Goal: Task Accomplishment & Management: Use online tool/utility

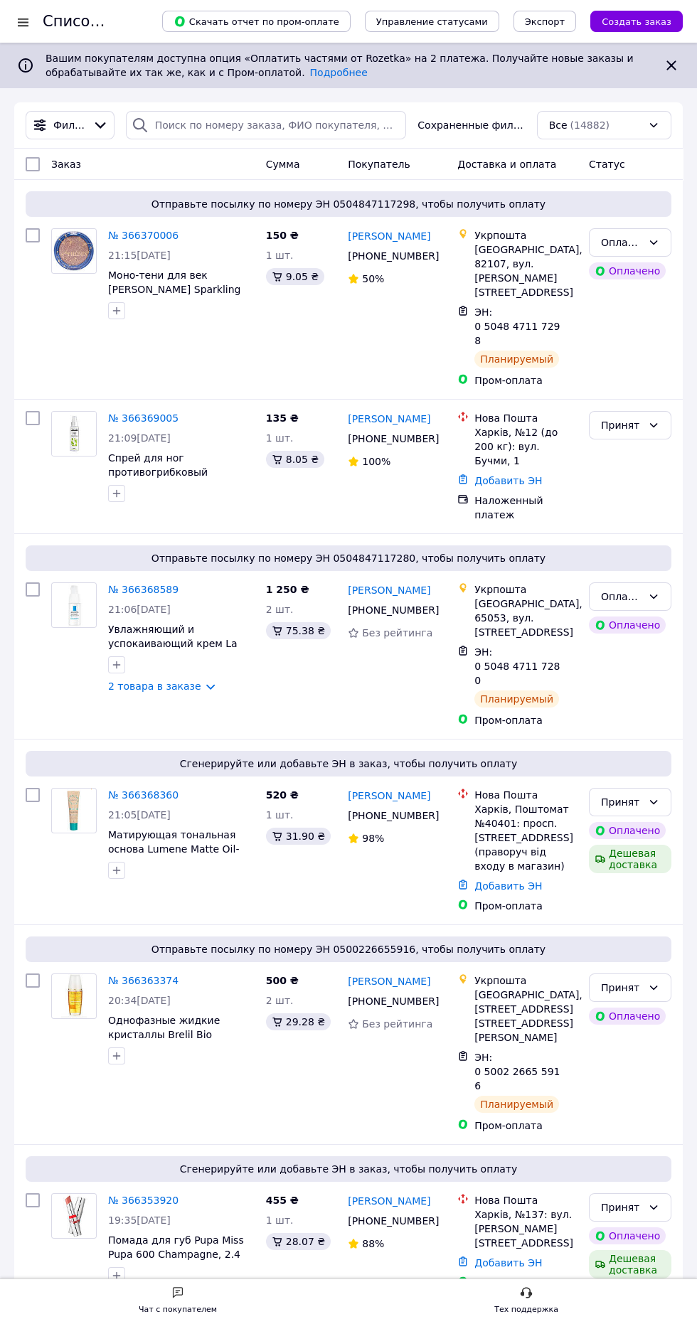
click at [52, 21] on h1 "Список заказов" at bounding box center [104, 21] width 122 height 17
click at [28, 20] on div at bounding box center [23, 22] width 18 height 14
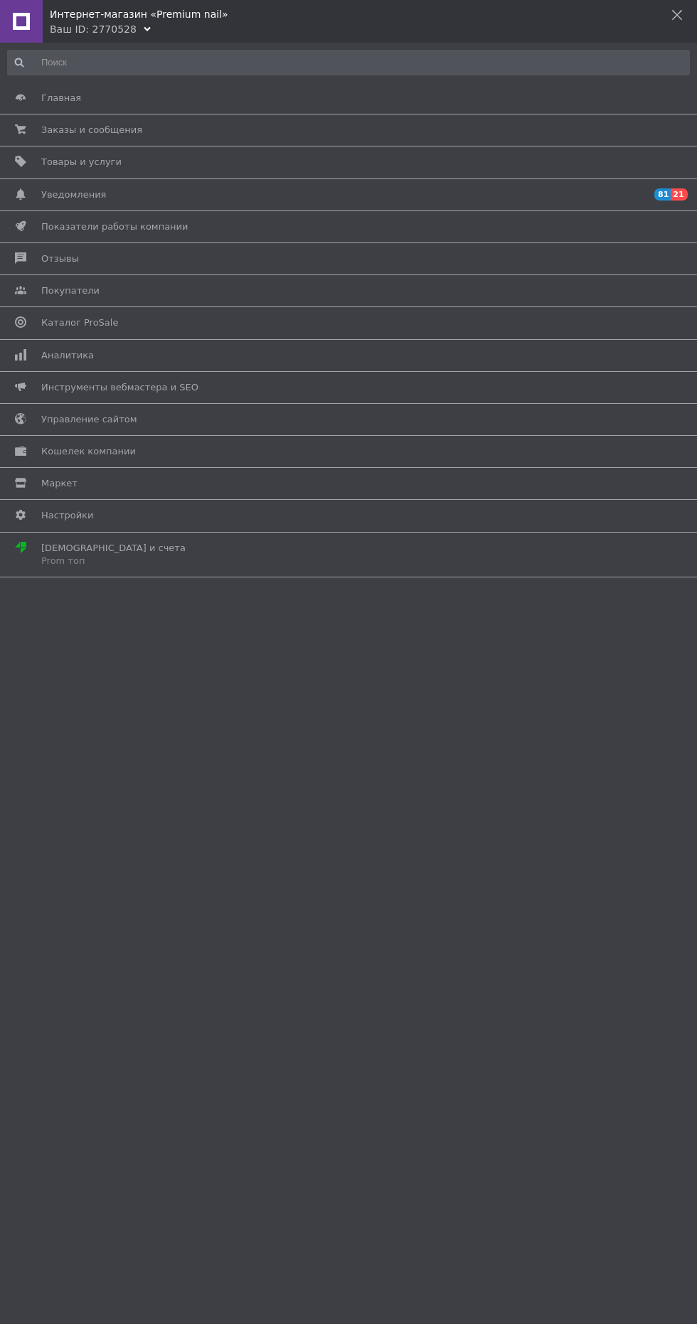
click at [207, 162] on span "Товары и услуги" at bounding box center [345, 162] width 609 height 13
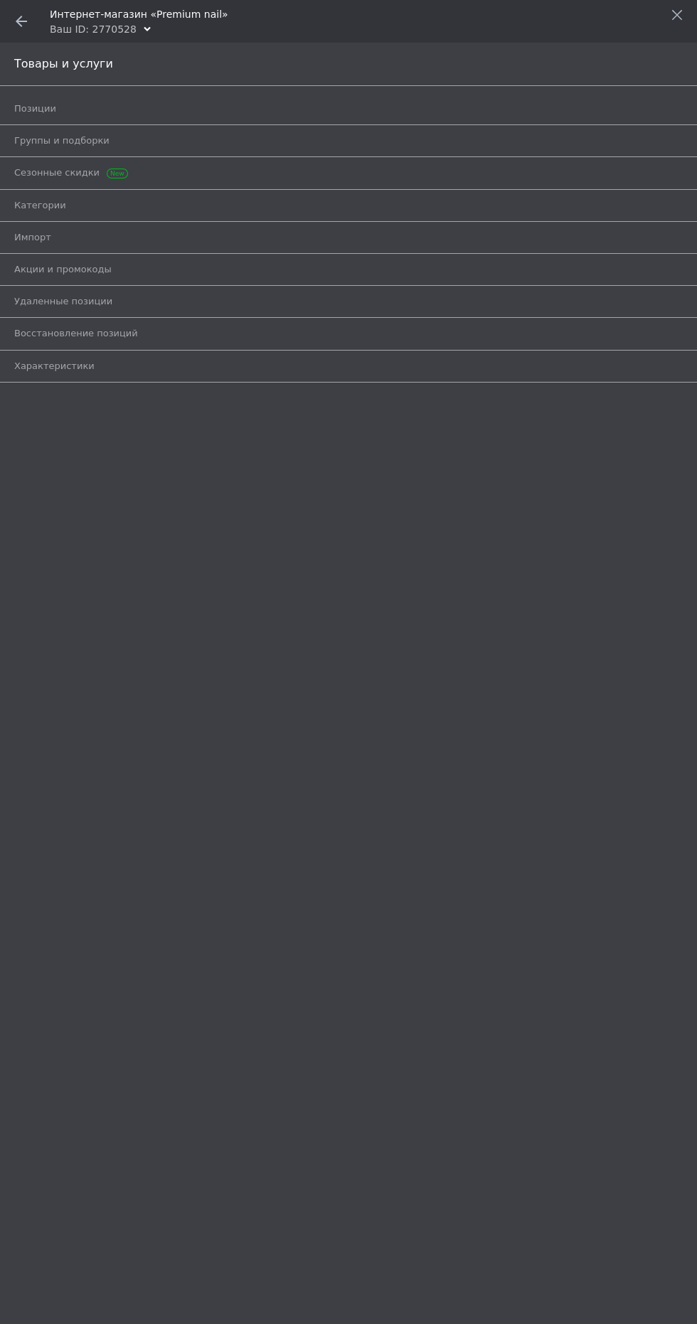
click at [228, 109] on span "Позиции" at bounding box center [332, 108] width 636 height 13
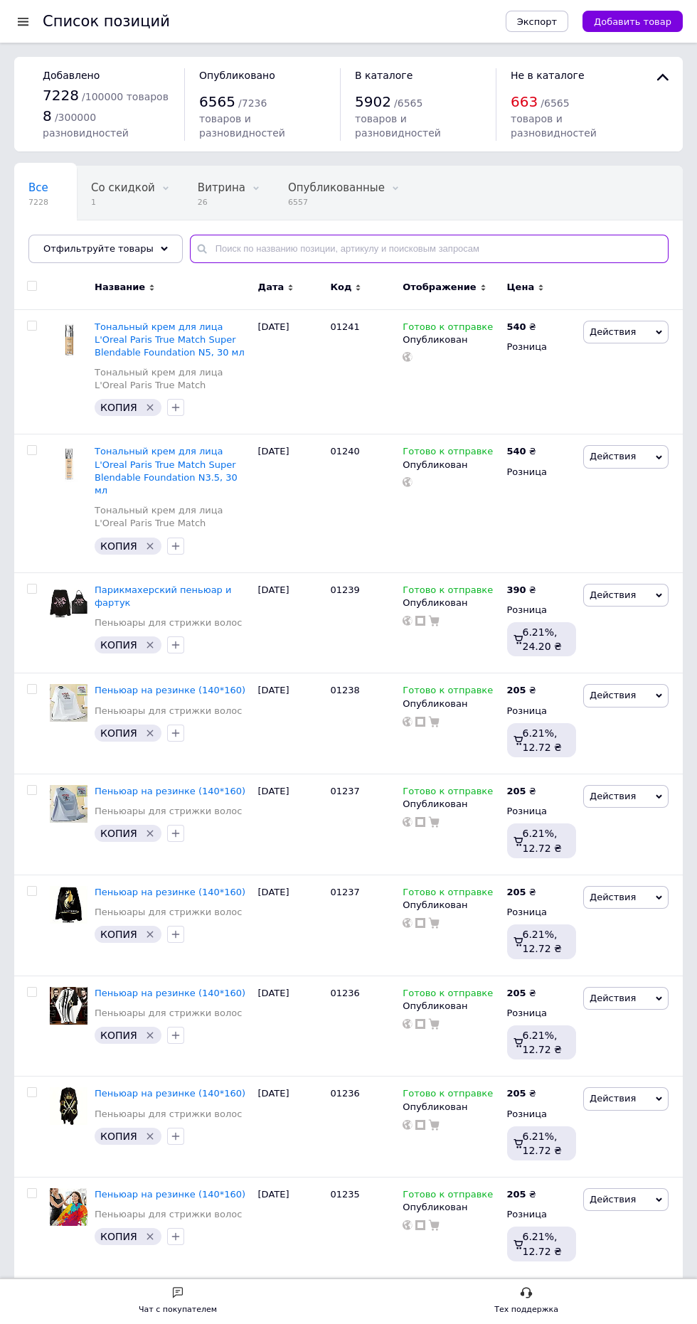
click at [367, 254] on input "text" at bounding box center [429, 249] width 478 height 28
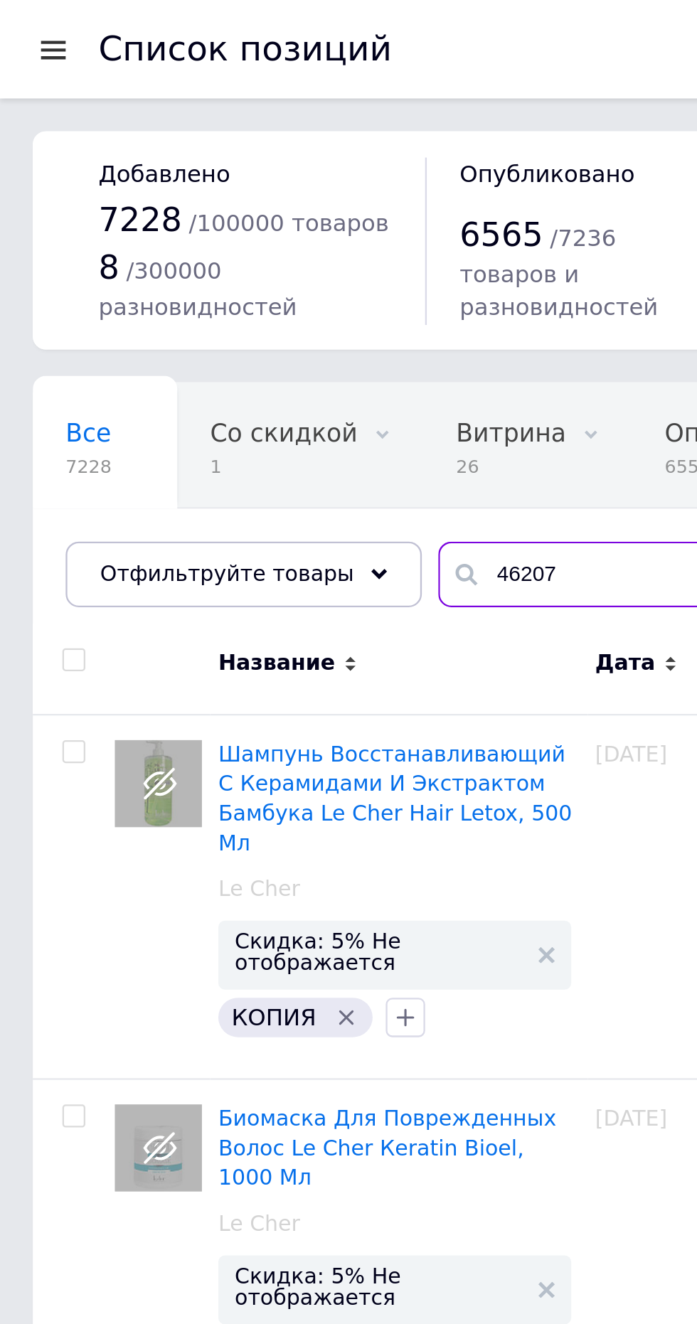
click at [218, 250] on input "46207" at bounding box center [429, 249] width 478 height 28
click at [218, 253] on input "46207" at bounding box center [429, 249] width 478 height 28
click at [222, 248] on input "46207" at bounding box center [429, 249] width 478 height 28
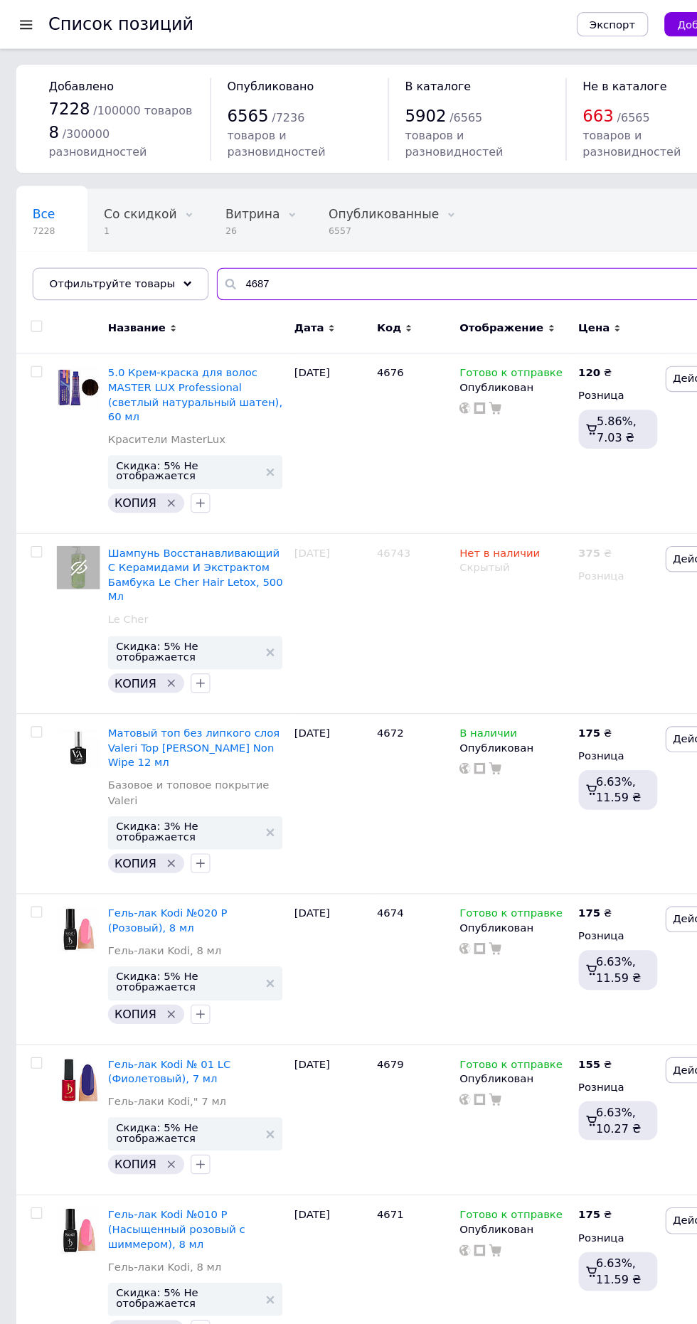
click at [348, 252] on input "4687" at bounding box center [429, 249] width 478 height 28
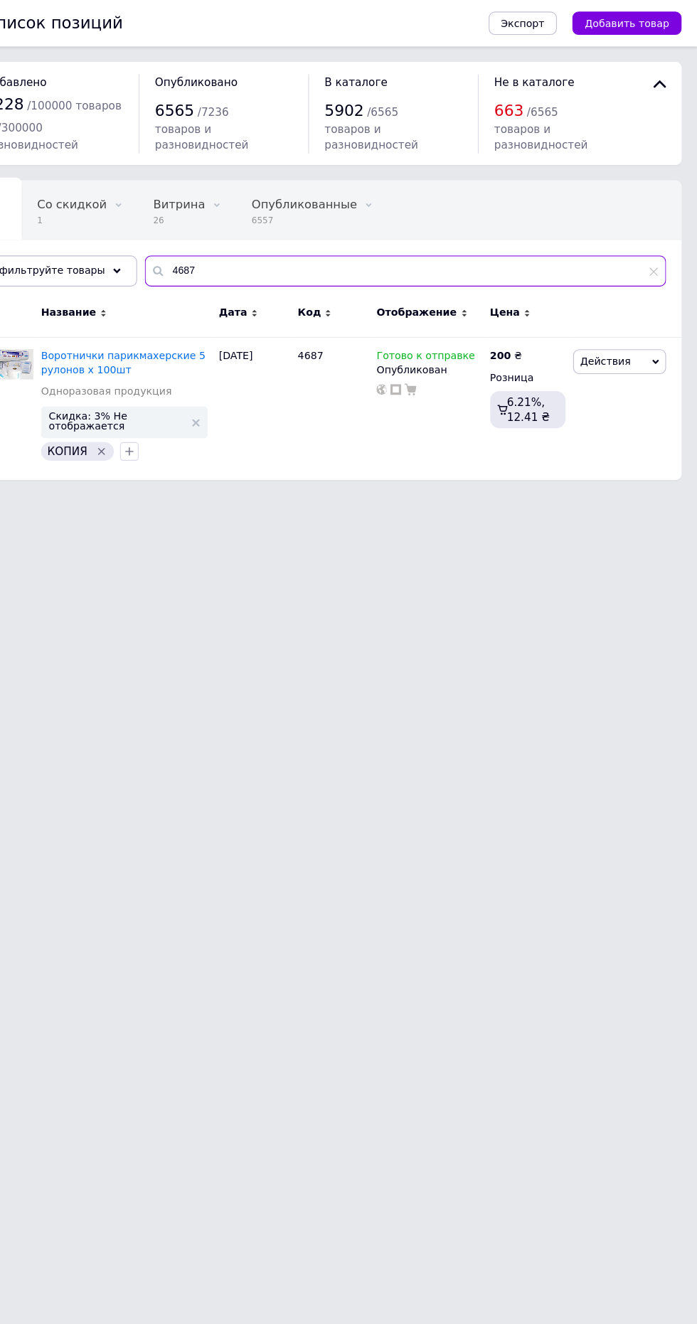
type input "4687"
click at [616, 331] on span "Действия" at bounding box center [612, 331] width 46 height 11
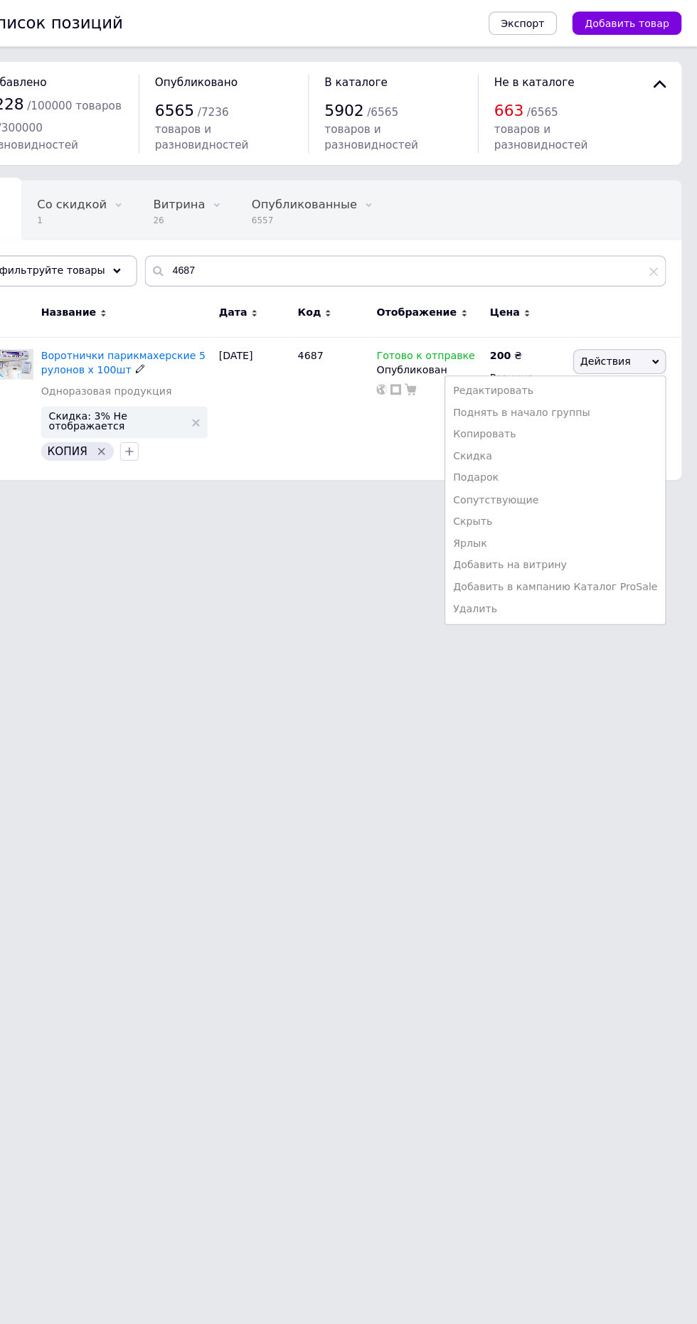
click at [591, 405] on li "Копировать" at bounding box center [567, 399] width 202 height 20
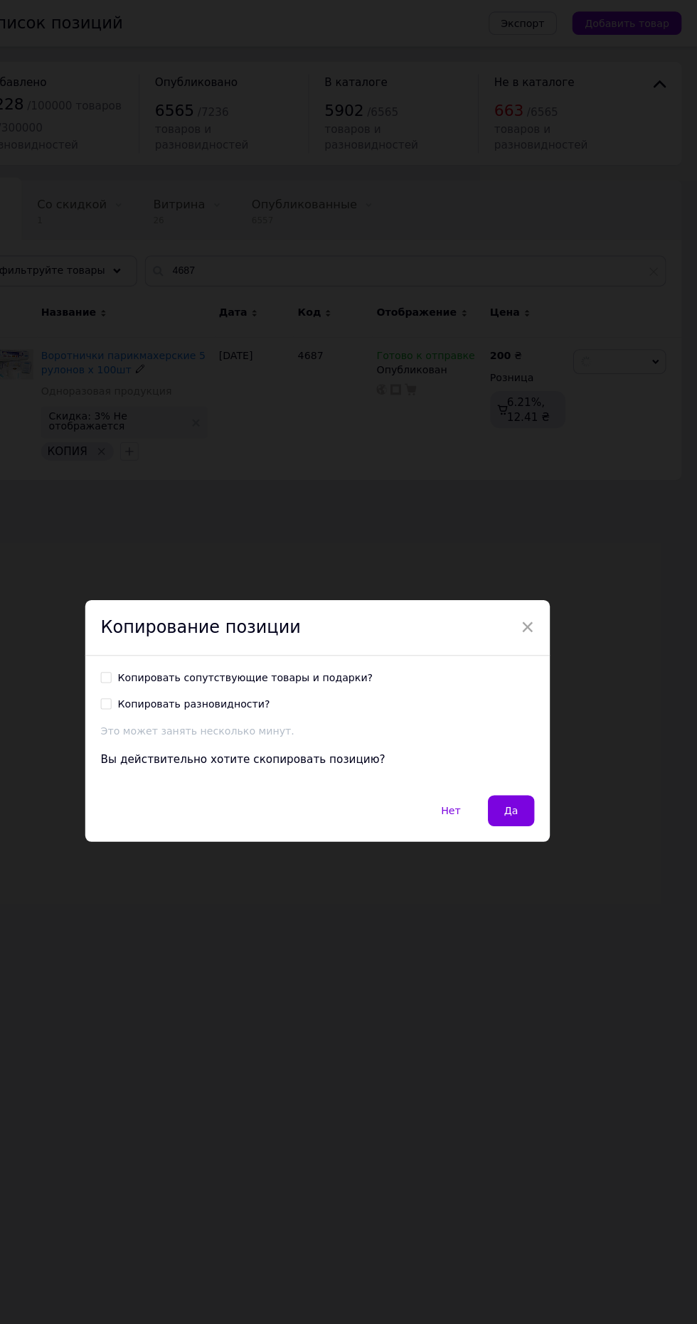
click at [525, 740] on span "Да" at bounding box center [526, 744] width 13 height 11
